Goal: Information Seeking & Learning: Learn about a topic

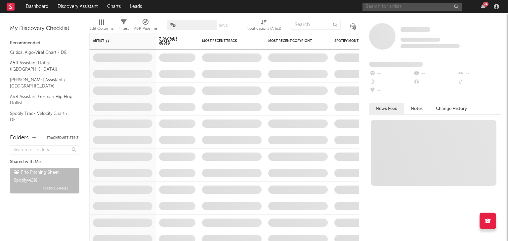
click at [386, 5] on input "text" at bounding box center [411, 7] width 99 height 8
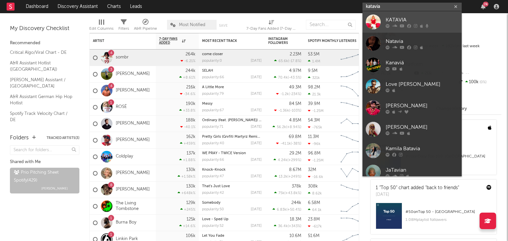
type input "katavia"
click at [386, 11] on link "KATAVIA" at bounding box center [411, 21] width 99 height 21
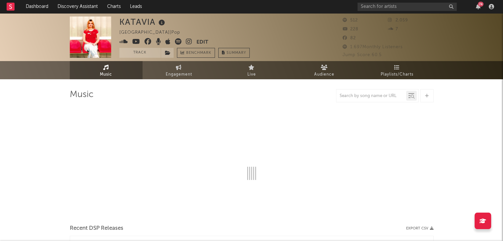
select select "1w"
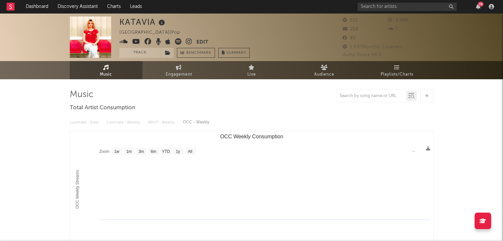
click at [314, 72] on span "Audience" at bounding box center [324, 75] width 20 height 8
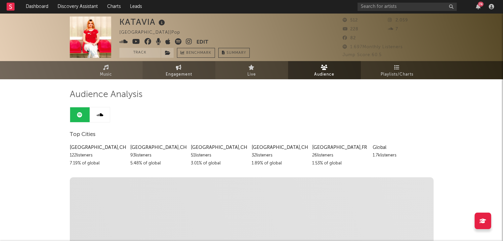
click at [177, 69] on icon at bounding box center [179, 67] width 6 height 5
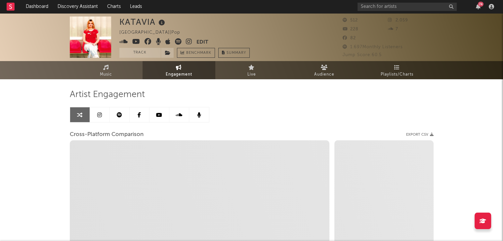
select select "1w"
click at [389, 71] on span "Playlists/Charts" at bounding box center [396, 75] width 33 height 8
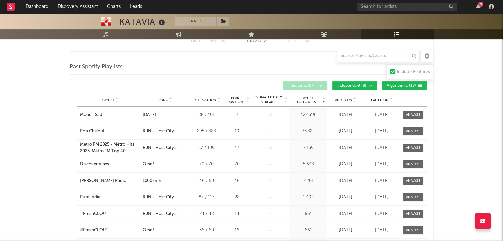
scroll to position [198, 0]
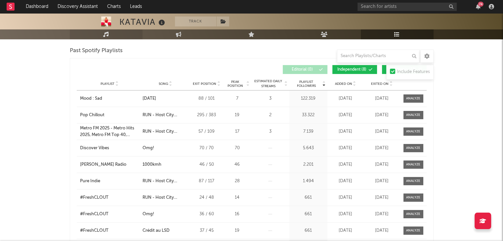
click at [99, 35] on link "Music" at bounding box center [106, 34] width 73 height 10
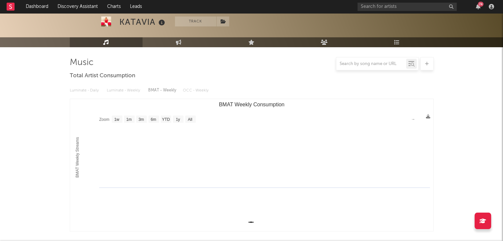
scroll to position [66, 0]
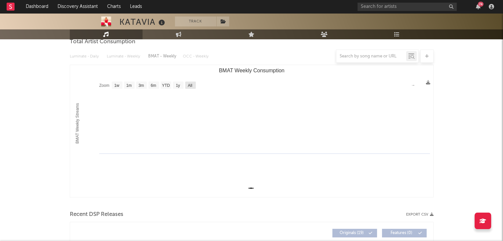
click at [187, 88] on text "All" at bounding box center [189, 85] width 4 height 5
select select "All"
click at [90, 58] on div at bounding box center [251, 56] width 363 height 13
click at [130, 59] on div at bounding box center [251, 56] width 363 height 13
click at [187, 58] on div at bounding box center [251, 56] width 363 height 13
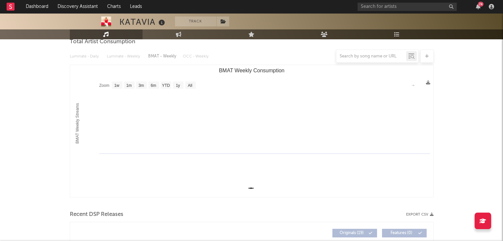
click at [193, 57] on div at bounding box center [251, 56] width 363 height 13
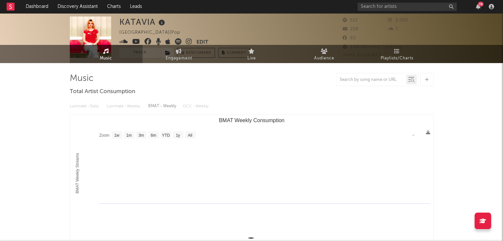
scroll to position [0, 0]
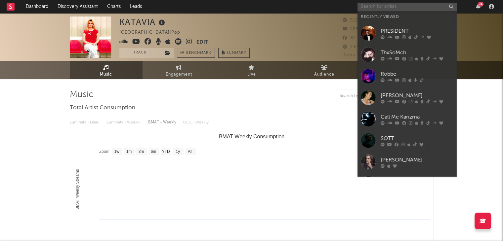
click at [394, 9] on input "text" at bounding box center [406, 7] width 99 height 8
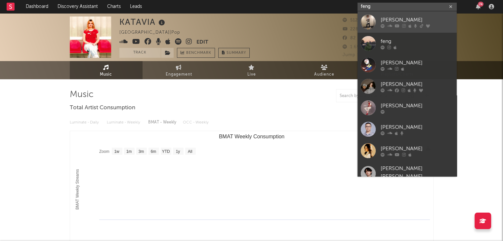
type input "feng"
click at [390, 17] on div "[PERSON_NAME]" at bounding box center [416, 20] width 73 height 8
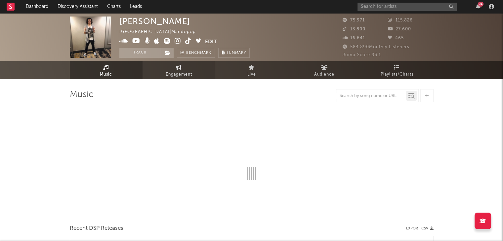
select select "6m"
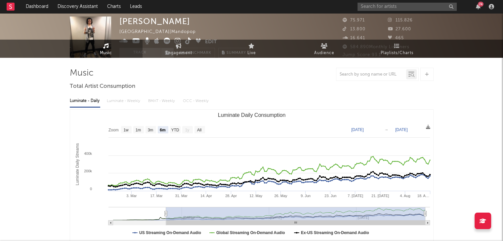
scroll to position [33, 0]
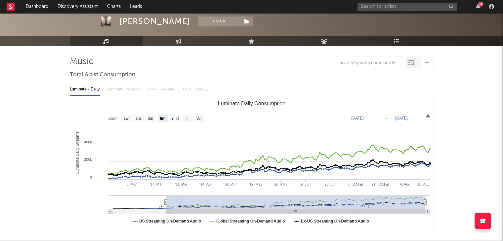
click at [159, 89] on div "Luminate - Daily Luminate - Weekly BMAT - Weekly OCC - Weekly" at bounding box center [251, 89] width 363 height 11
click at [322, 39] on icon at bounding box center [324, 41] width 7 height 5
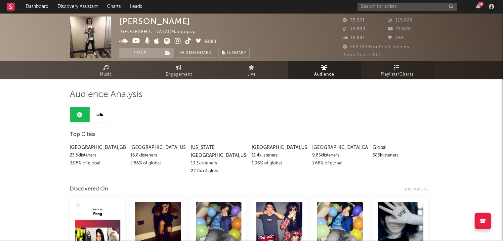
click at [394, 70] on link "Playlists/Charts" at bounding box center [397, 70] width 73 height 18
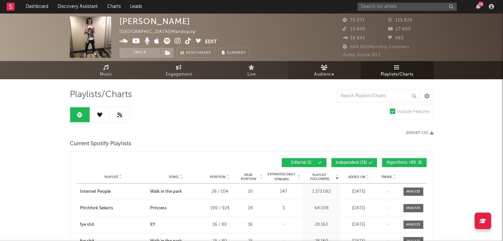
click at [339, 72] on link "Audience" at bounding box center [324, 70] width 73 height 18
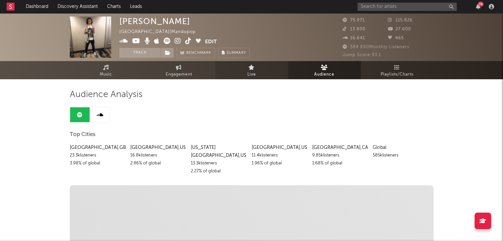
click at [262, 68] on link "Live" at bounding box center [251, 70] width 73 height 18
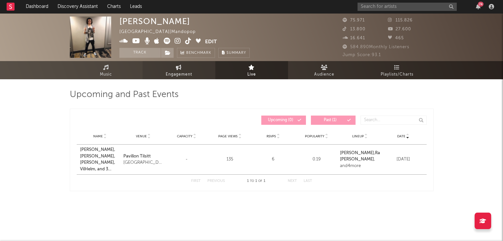
click at [205, 72] on link "Engagement" at bounding box center [178, 70] width 73 height 18
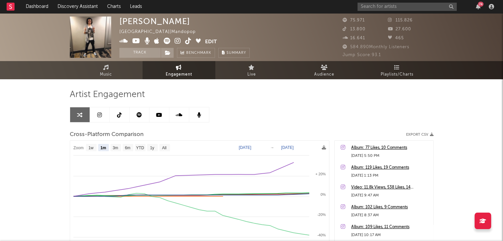
select select "1m"
click at [100, 70] on link "Music" at bounding box center [106, 70] width 73 height 18
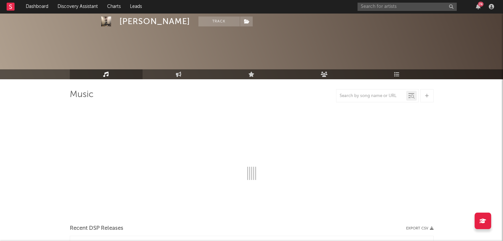
select select "6m"
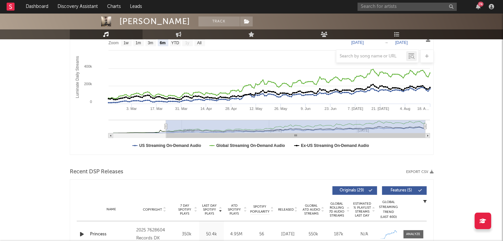
scroll to position [43, 0]
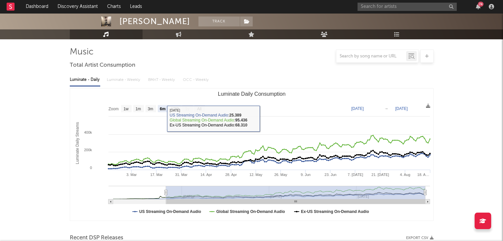
click at [139, 76] on div "Luminate - Daily Luminate - Weekly BMAT - Weekly OCC - Weekly" at bounding box center [251, 79] width 363 height 11
